Goal: Find specific page/section: Find specific page/section

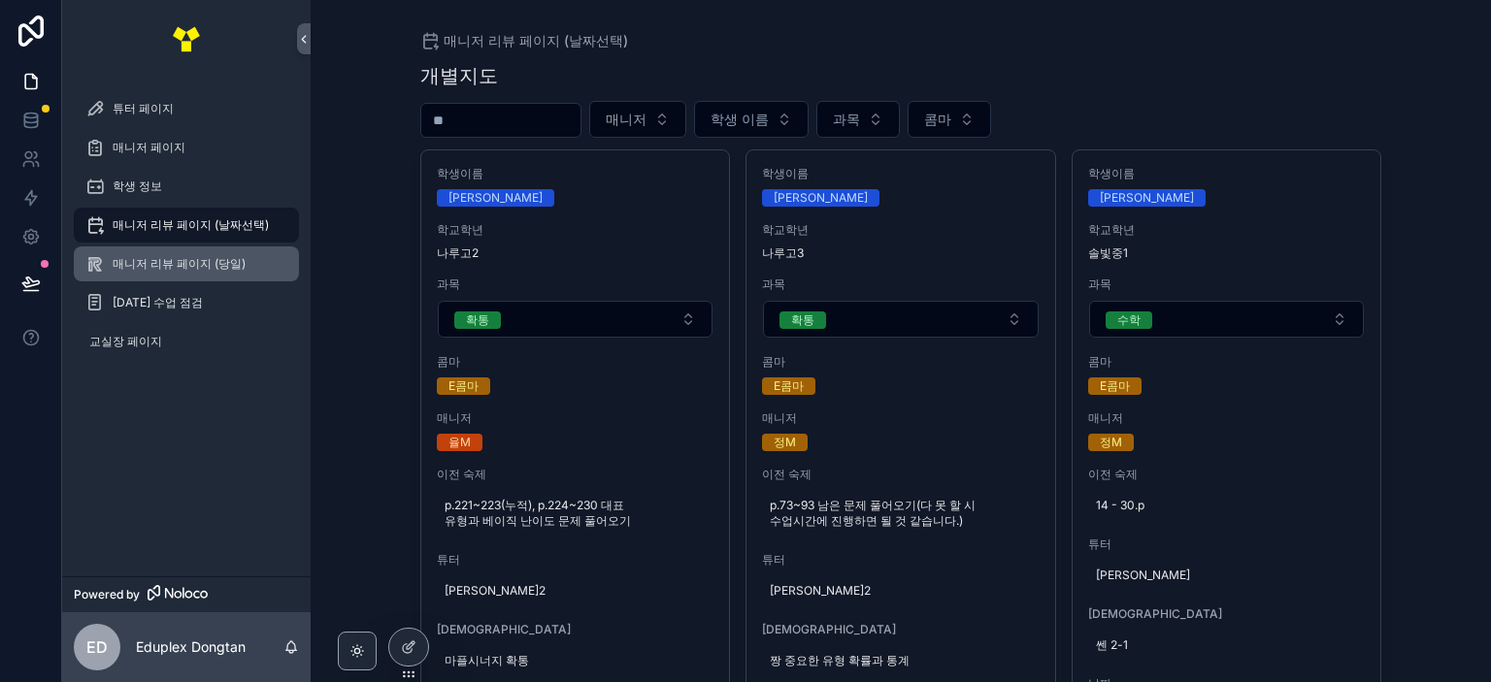
click at [233, 267] on span "매니저 리뷰 페이지 (당일)" at bounding box center [179, 264] width 133 height 16
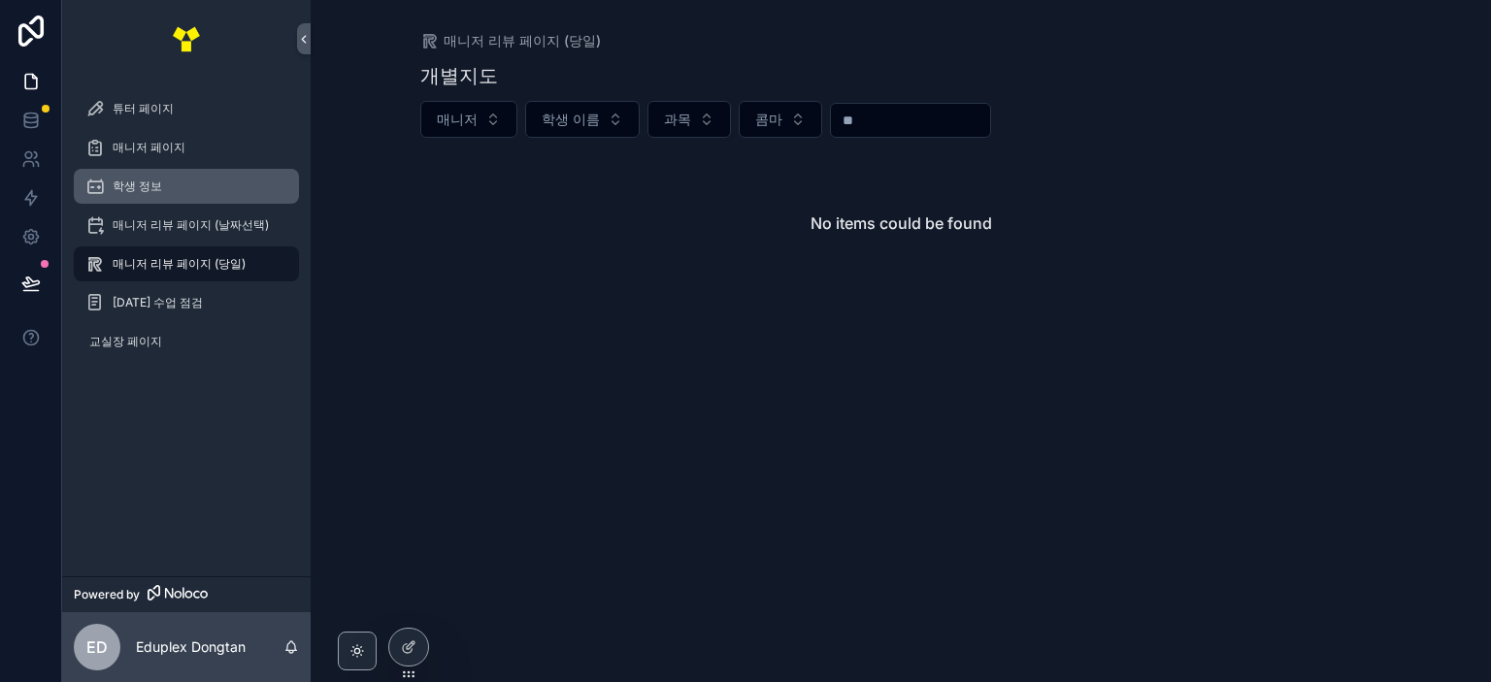
click at [206, 174] on div "학생 정보" at bounding box center [186, 186] width 202 height 31
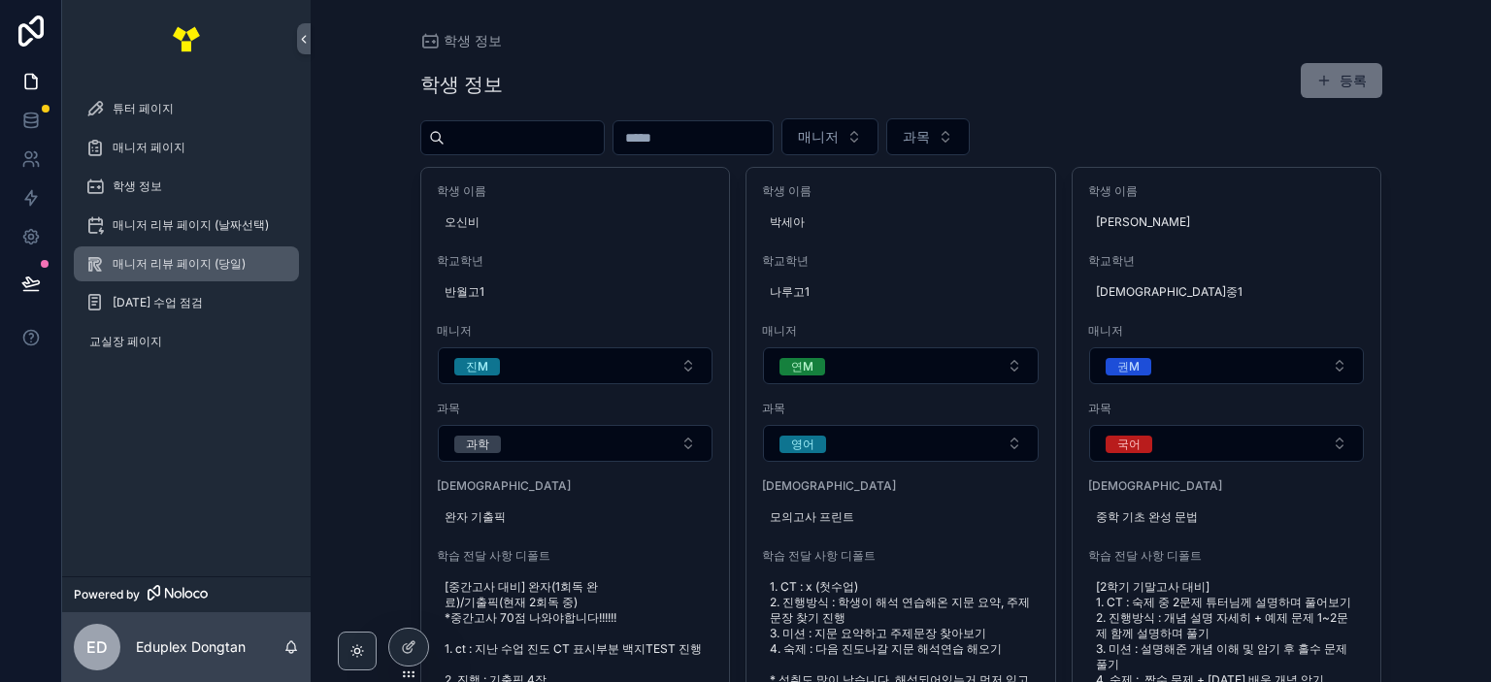
click at [180, 264] on span "매니저 리뷰 페이지 (당일)" at bounding box center [179, 264] width 133 height 16
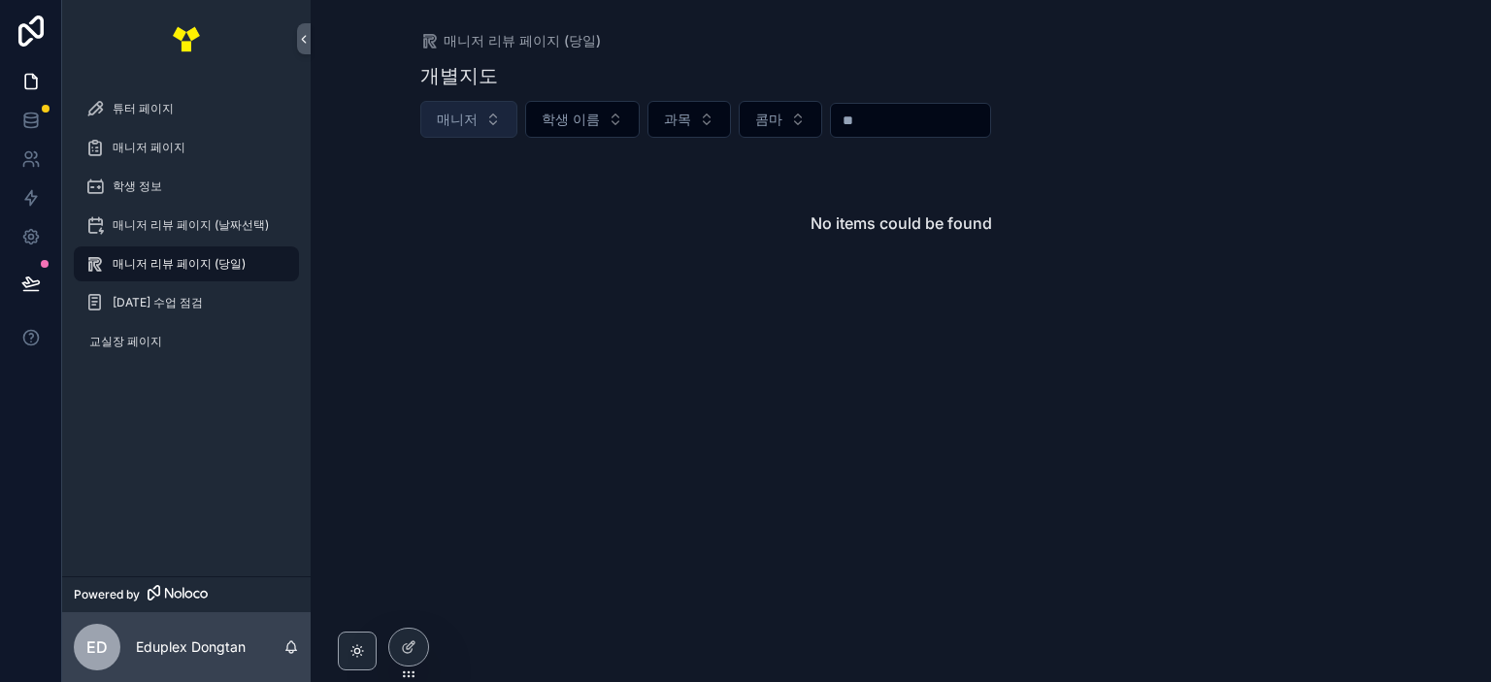
click at [474, 135] on button "매니저" at bounding box center [468, 119] width 97 height 37
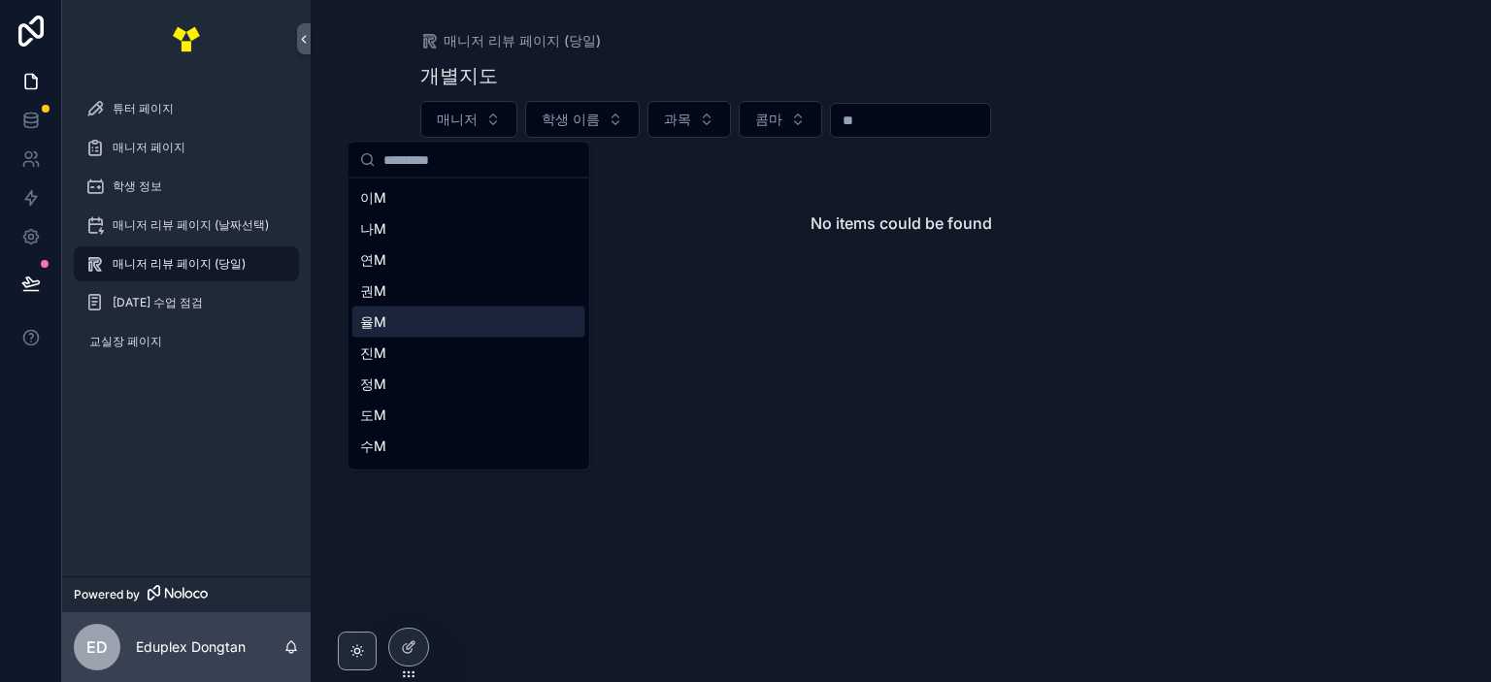
click at [439, 320] on div "율M" at bounding box center [468, 322] width 233 height 31
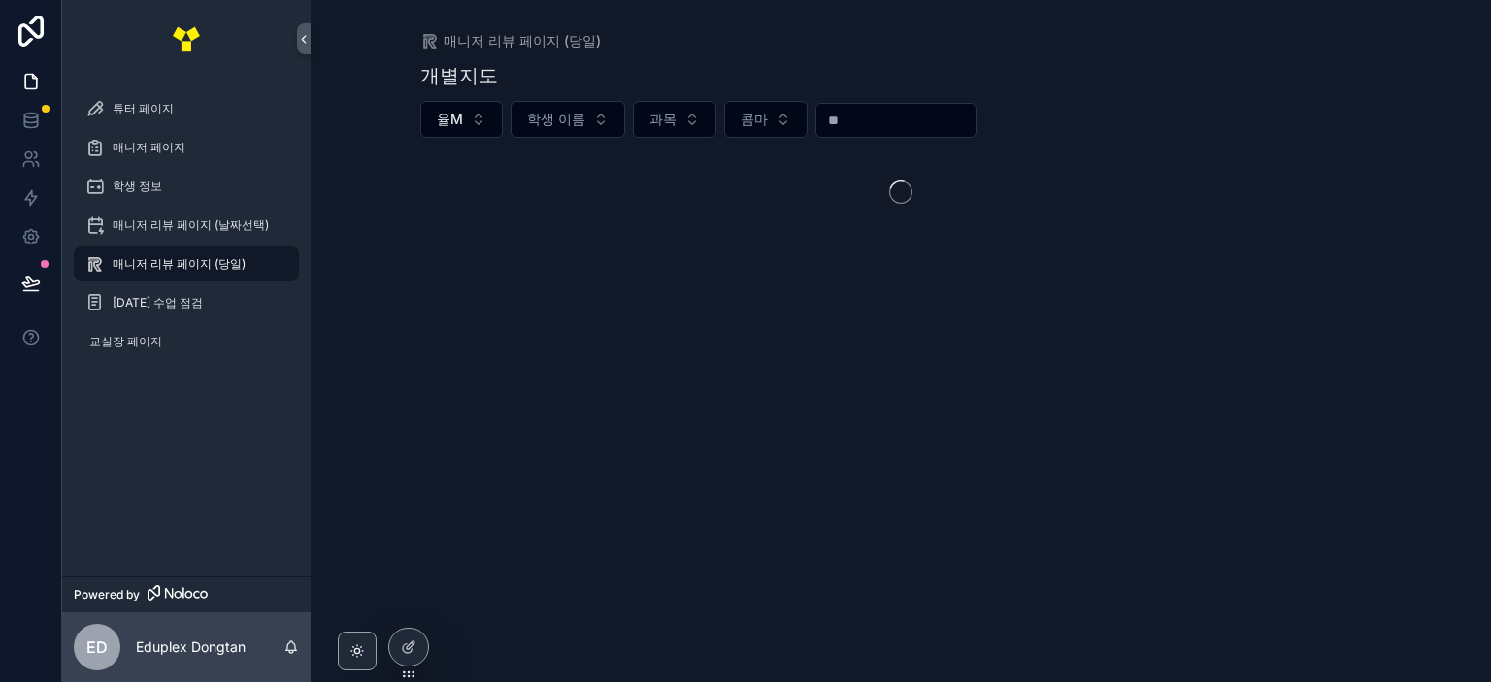
click at [712, 303] on div "매니저 리뷰 페이지 (당일) 개별지도 율M 학생 이름 과목 콤마" at bounding box center [901, 341] width 1180 height 682
click at [205, 135] on div "매니저 페이지" at bounding box center [186, 147] width 202 height 31
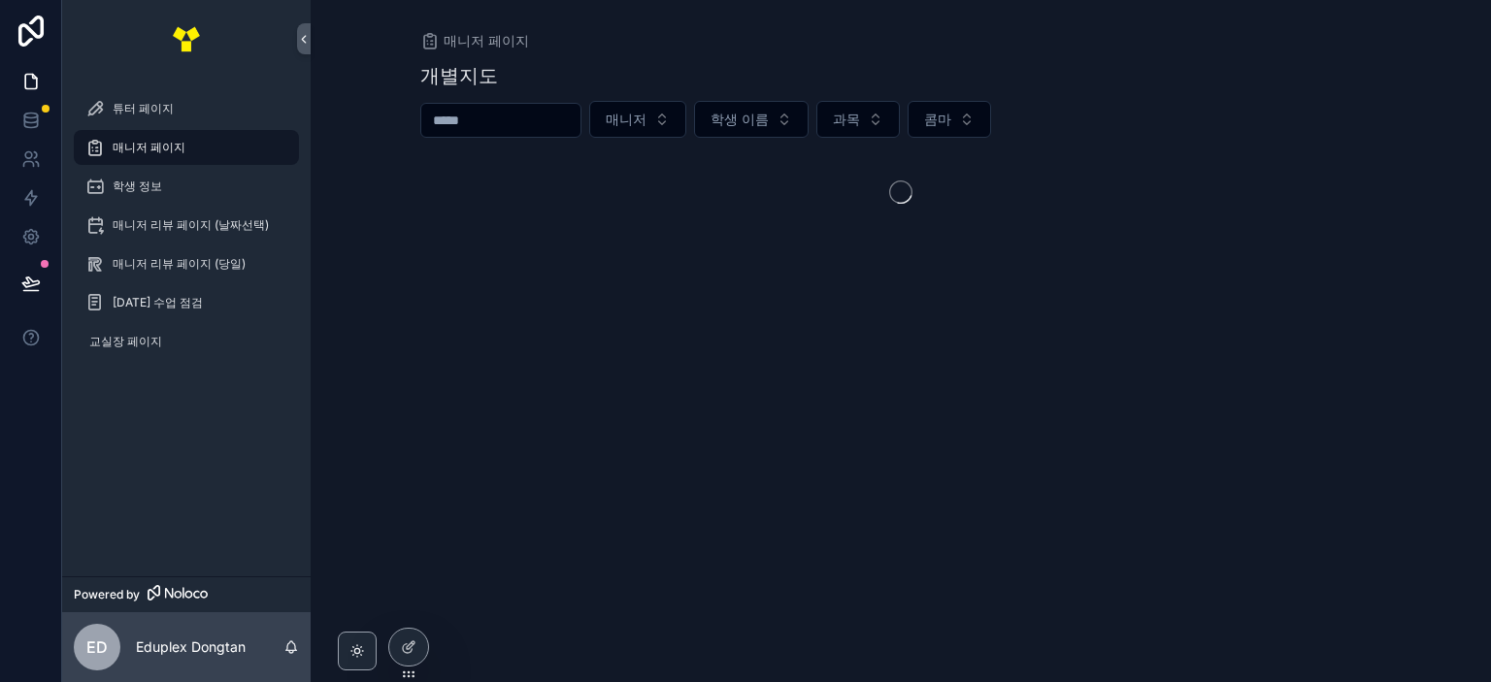
click at [580, 127] on input "scrollable content" at bounding box center [500, 120] width 159 height 27
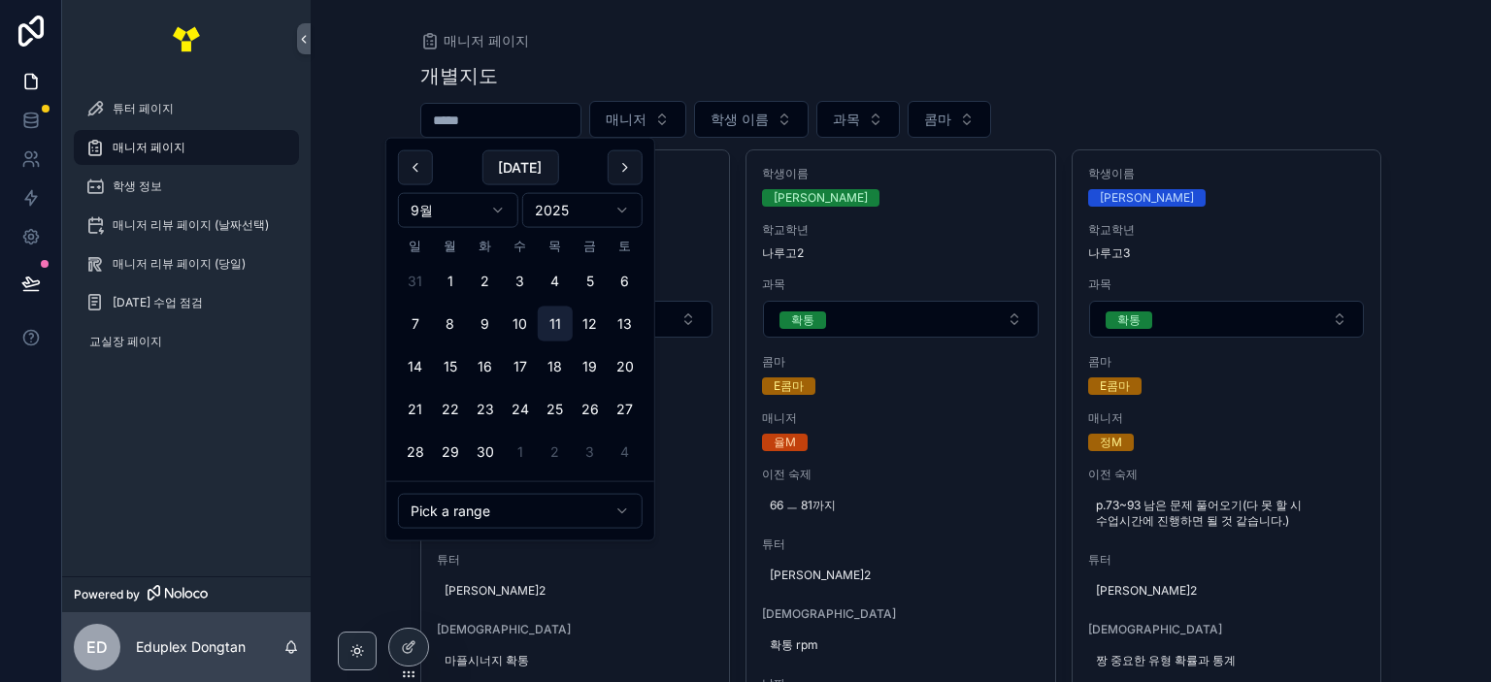
click at [553, 321] on button "11" at bounding box center [555, 324] width 35 height 35
type input "**********"
click at [552, 321] on button "11" at bounding box center [555, 324] width 35 height 35
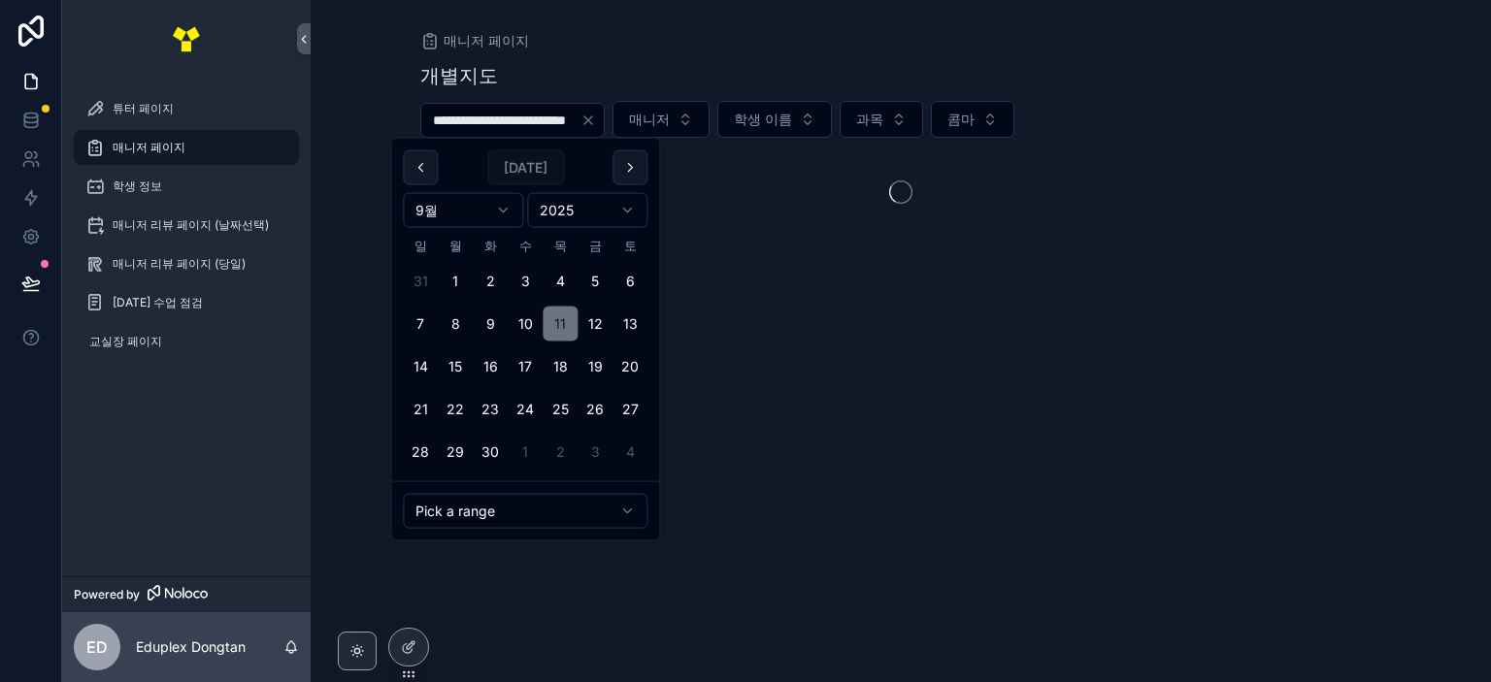
click at [721, 48] on div "매니저 페이지" at bounding box center [901, 40] width 962 height 19
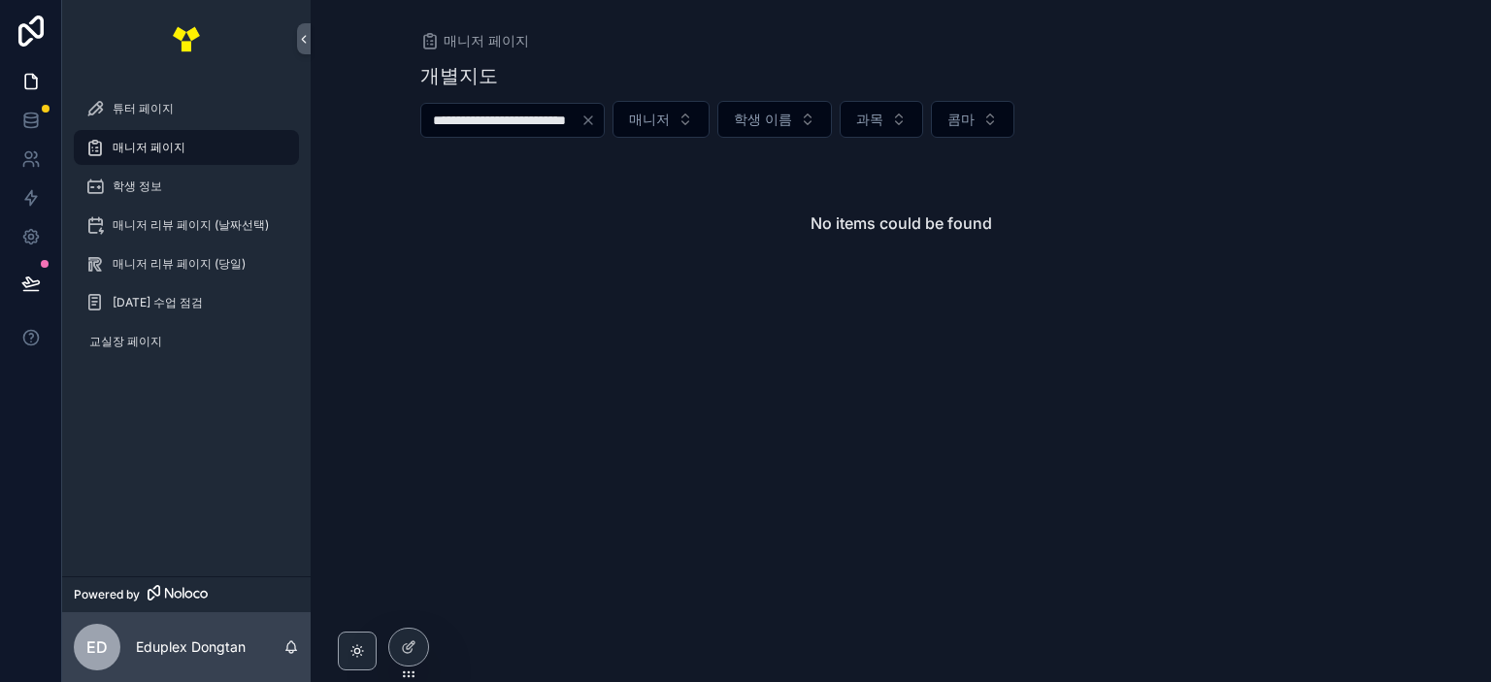
click at [1318, 94] on div "**********" at bounding box center [901, 204] width 962 height 309
click at [243, 263] on span "매니저 리뷰 페이지 (당일)" at bounding box center [179, 264] width 133 height 16
